Goal: Use online tool/utility: Utilize a website feature to perform a specific function

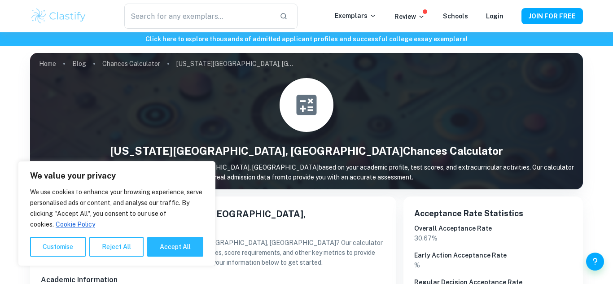
scroll to position [18, 0]
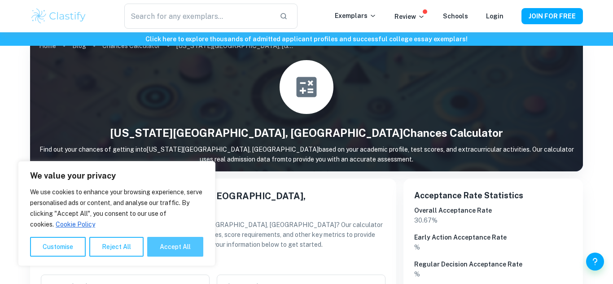
click at [168, 250] on button "Accept All" at bounding box center [175, 247] width 56 height 20
checkbox input "true"
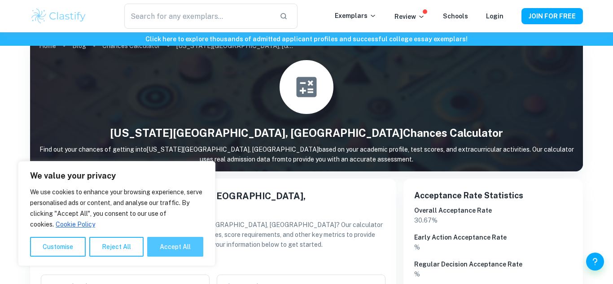
checkbox input "true"
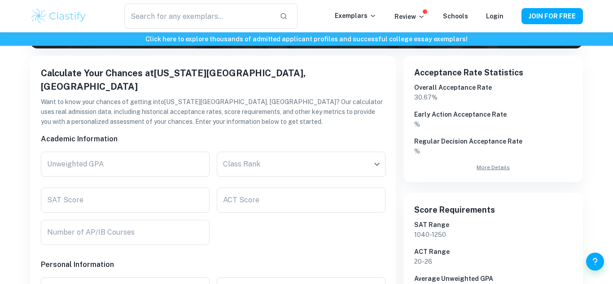
scroll to position [144, 0]
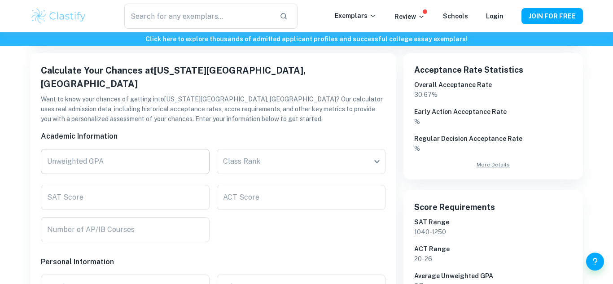
click at [135, 149] on input "Unweighted GPA" at bounding box center [125, 161] width 169 height 25
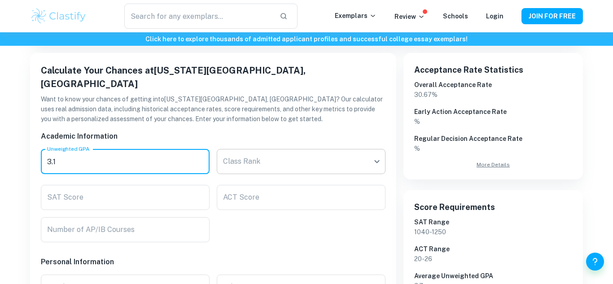
type input "3.1"
click at [263, 154] on body "We value your privacy We use cookies to enhance your browsing experience, serve…" at bounding box center [306, 31] width 613 height 284
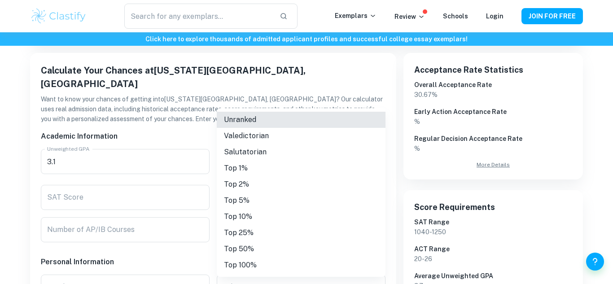
click at [234, 233] on li "Top 25%" at bounding box center [301, 233] width 169 height 16
type input "Top 25%"
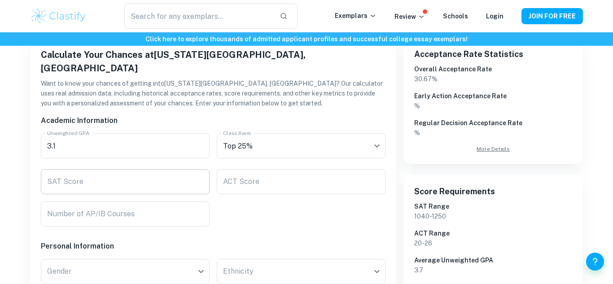
scroll to position [162, 0]
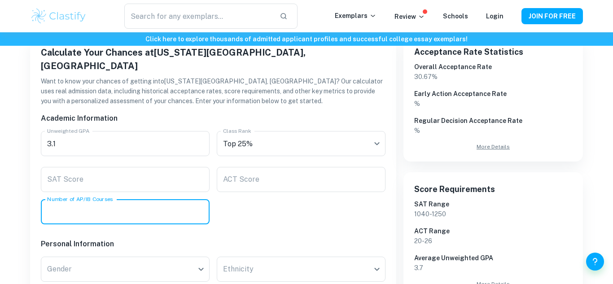
click at [119, 199] on input "Number of AP/IB Courses" at bounding box center [125, 211] width 169 height 25
type input "9"
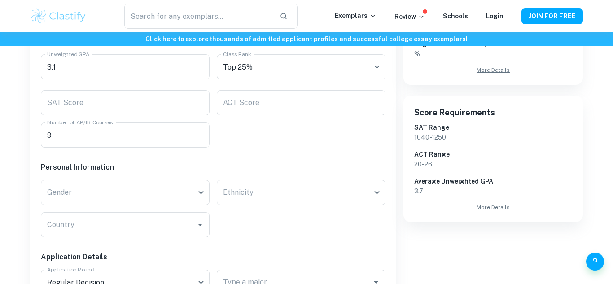
scroll to position [287, 0]
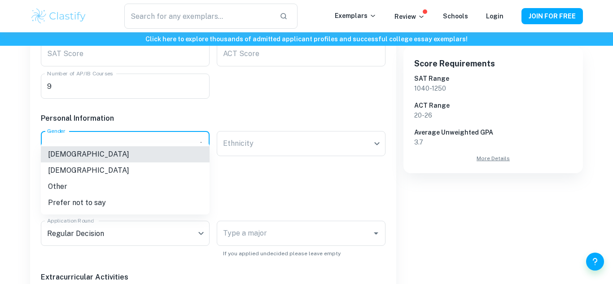
click at [129, 157] on li "[DEMOGRAPHIC_DATA]" at bounding box center [125, 154] width 169 height 16
type input "[DEMOGRAPHIC_DATA]"
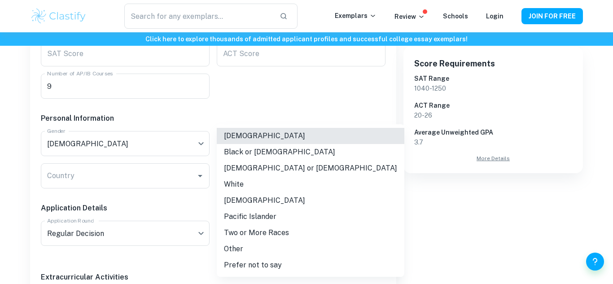
click at [264, 187] on li "White" at bounding box center [311, 184] width 188 height 16
type input "white"
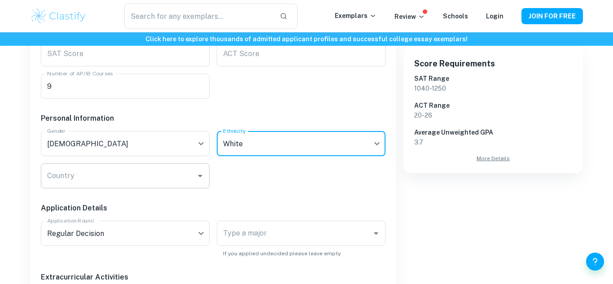
click at [104, 167] on input "Country" at bounding box center [118, 175] width 147 height 17
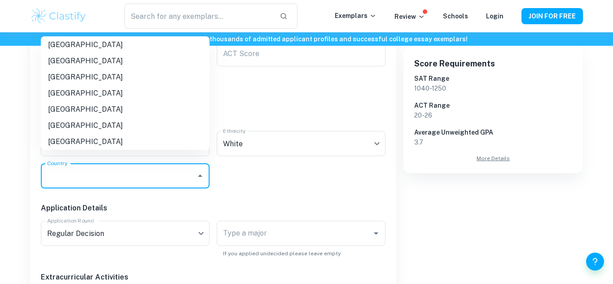
scroll to position [2991, 0]
click at [67, 60] on li "[GEOGRAPHIC_DATA]" at bounding box center [125, 61] width 169 height 16
type input "[GEOGRAPHIC_DATA]"
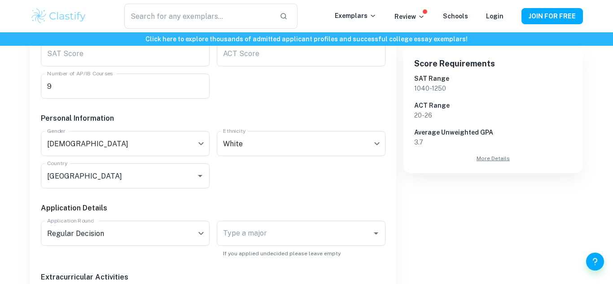
click at [2, 119] on div "Click here to explore thousands of admitted applicant profiles and successful c…" at bounding box center [306, 266] width 613 height 1043
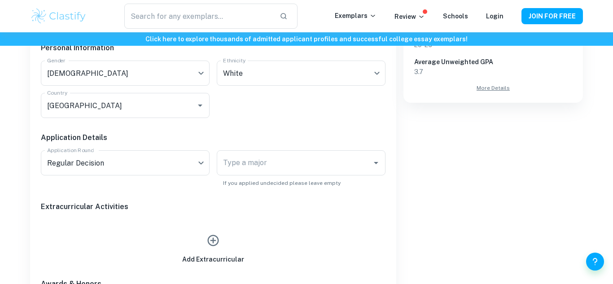
scroll to position [413, 0]
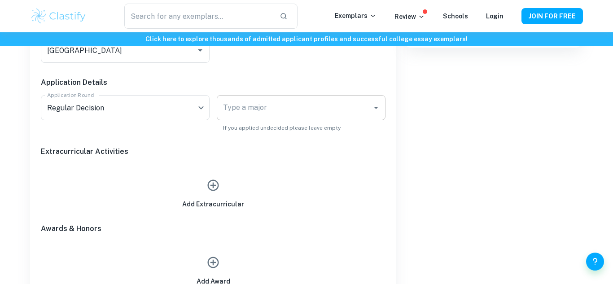
click at [306, 100] on input "Type a major" at bounding box center [294, 107] width 147 height 17
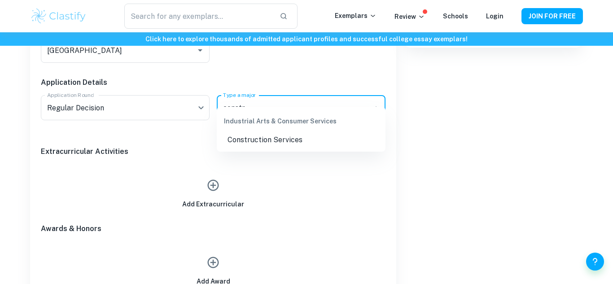
click at [339, 135] on li "Construction Services" at bounding box center [301, 140] width 169 height 16
type input "Construction Services"
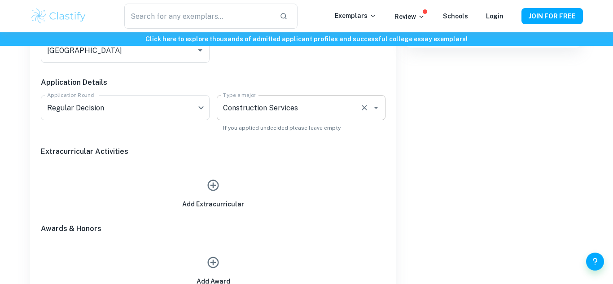
click at [341, 99] on input "Construction Services" at bounding box center [289, 107] width 136 height 17
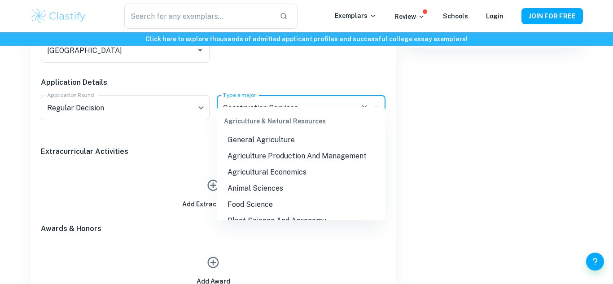
scroll to position [2469, 0]
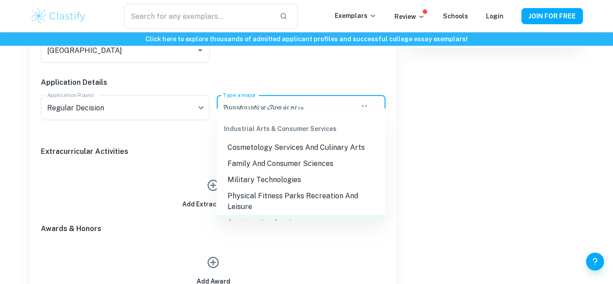
click at [68, 144] on div "Extracurricular Activities" at bounding box center [210, 146] width 352 height 29
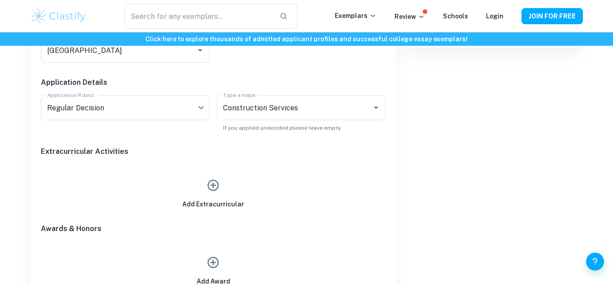
click at [159, 169] on div "Add Extracurricular" at bounding box center [213, 188] width 345 height 41
click at [218, 179] on icon "button" at bounding box center [212, 185] width 13 height 13
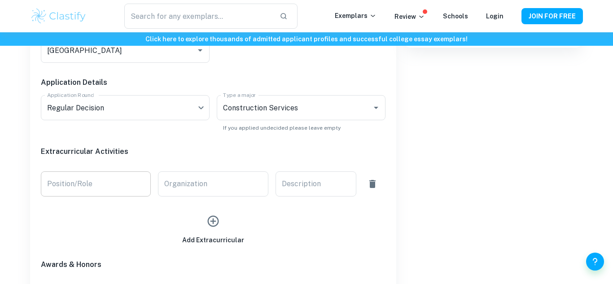
click at [119, 180] on input "Position/Role" at bounding box center [96, 183] width 110 height 25
click at [202, 171] on div "Organization Organization" at bounding box center [213, 183] width 110 height 25
click at [106, 171] on input "Position/Role" at bounding box center [96, 183] width 110 height 25
click at [431, 129] on div "Acceptance Rate Statistics Overall Acceptance Rate 30.67 % Early Action Accepta…" at bounding box center [489, 80] width 187 height 607
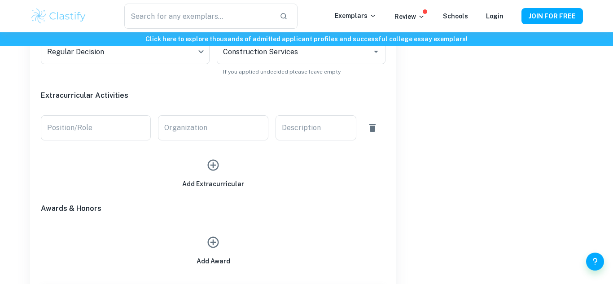
scroll to position [467, 0]
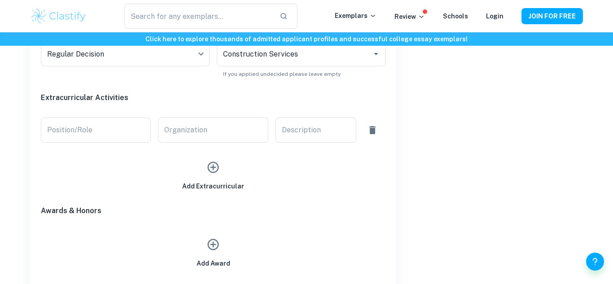
click at [207, 165] on div "Add Extracurricular" at bounding box center [213, 174] width 62 height 34
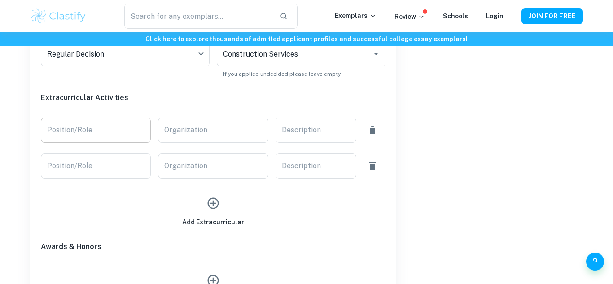
click at [135, 122] on input "Position/Role" at bounding box center [96, 130] width 110 height 25
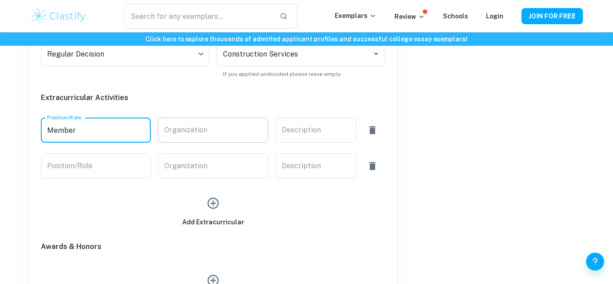
type input "Member"
click at [192, 118] on input "Organization" at bounding box center [213, 130] width 110 height 25
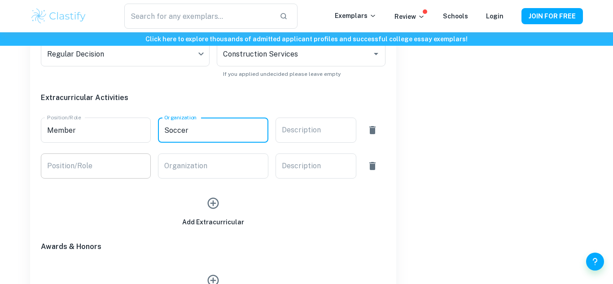
type input "Soccer"
click at [88, 154] on div "Position/Role Position/Role" at bounding box center [96, 165] width 110 height 25
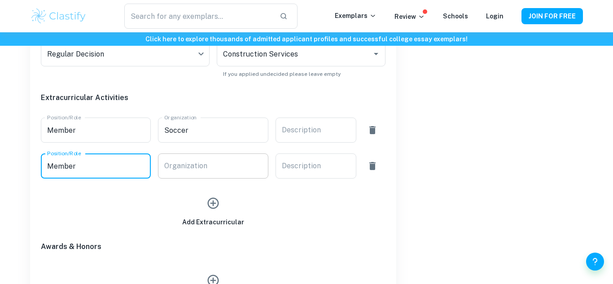
type input "Member"
click at [253, 153] on input "Organization" at bounding box center [213, 165] width 110 height 25
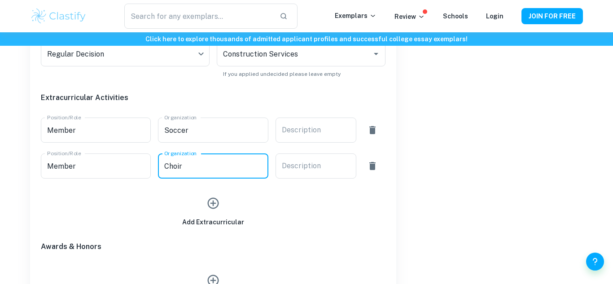
type input "Choir"
click at [317, 200] on div "Add Extracurricular" at bounding box center [213, 206] width 345 height 41
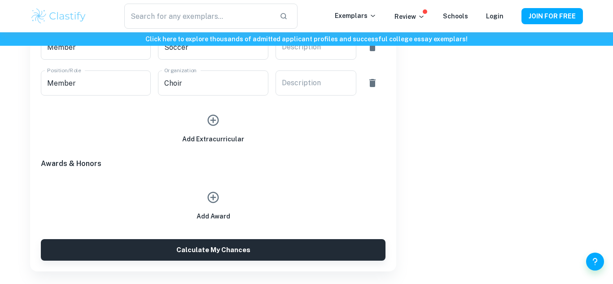
scroll to position [610, 0]
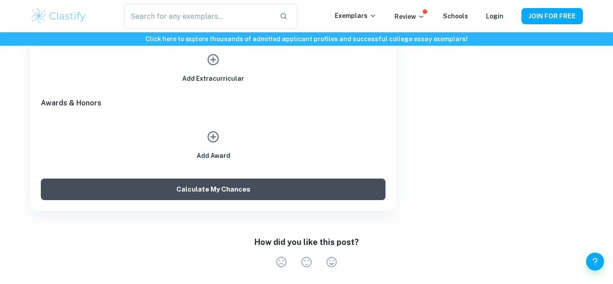
click at [219, 179] on button "Calculate My Chances" at bounding box center [213, 190] width 345 height 22
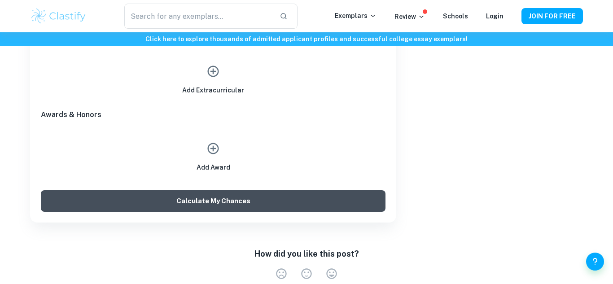
click at [201, 190] on button "Calculate My Chances" at bounding box center [213, 201] width 345 height 22
click at [193, 190] on button "Calculate My Chances" at bounding box center [213, 201] width 345 height 22
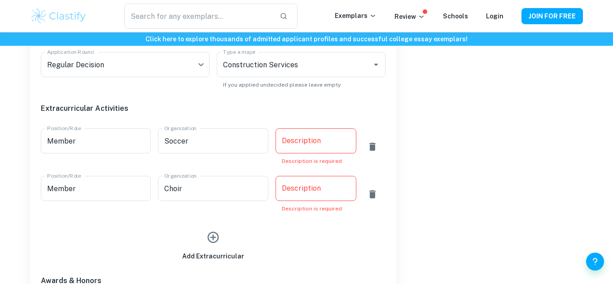
scroll to position [424, 0]
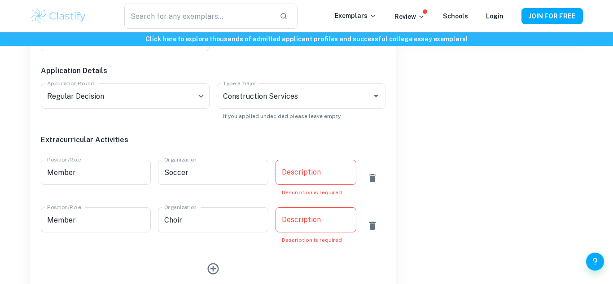
click at [321, 160] on div "x Description" at bounding box center [316, 172] width 81 height 25
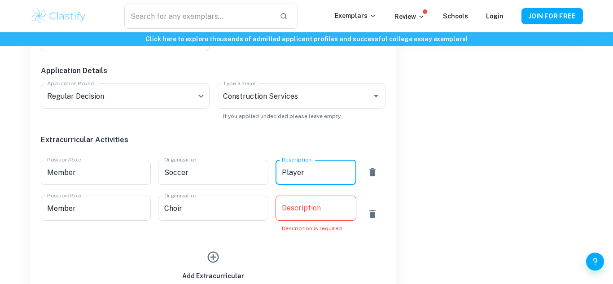
type textarea "Player"
click at [315, 196] on div "x Description" at bounding box center [316, 208] width 81 height 25
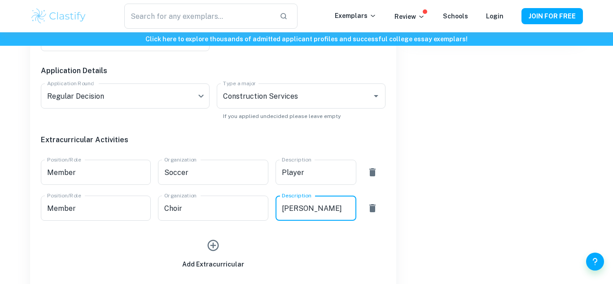
type textarea "[PERSON_NAME]"
click at [485, 161] on div "Acceptance Rate Statistics Overall Acceptance Rate 30.67 % Early Action Accepta…" at bounding box center [489, 86] width 187 height 643
click at [194, 162] on input "Soccer" at bounding box center [213, 172] width 110 height 25
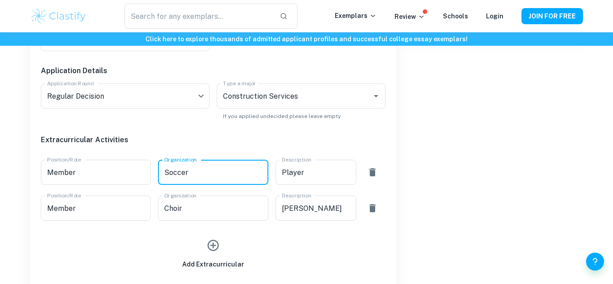
click at [168, 162] on input "Soccer" at bounding box center [213, 172] width 110 height 25
type input "Centennial Soccer"
click at [163, 196] on input "Choir" at bounding box center [213, 208] width 110 height 25
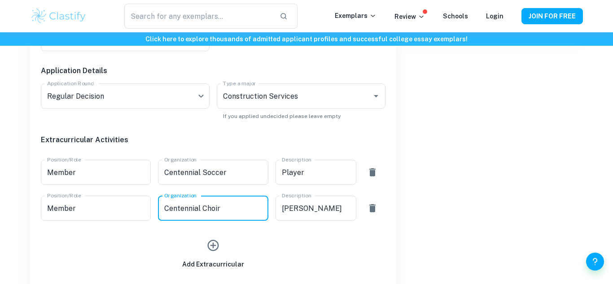
type input "Centennial Choir"
click at [571, 215] on div "Acceptance Rate Statistics Overall Acceptance Rate 30.67 % Early Action Accepta…" at bounding box center [489, 86] width 187 height 643
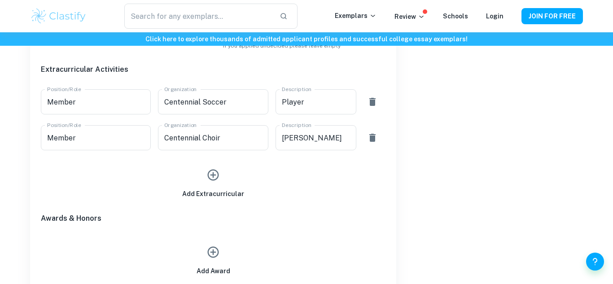
scroll to position [514, 0]
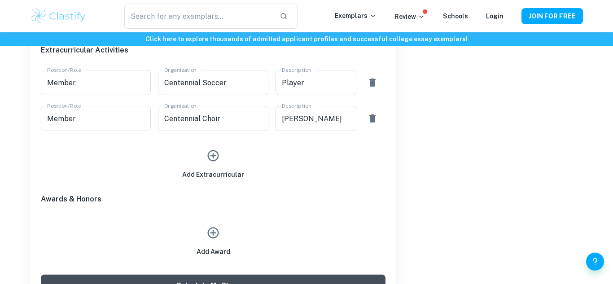
click at [342, 275] on button "Calculate My Chances" at bounding box center [213, 286] width 345 height 22
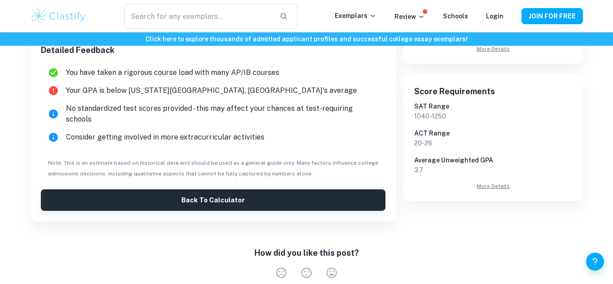
scroll to position [261, 0]
